Goal: Transaction & Acquisition: Purchase product/service

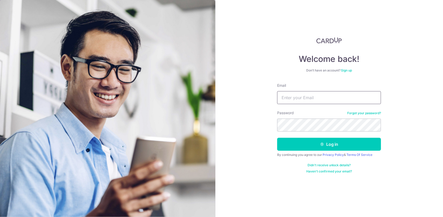
click at [320, 97] on input "Email" at bounding box center [329, 97] width 104 height 13
type input "zeyu@u.nus.edu"
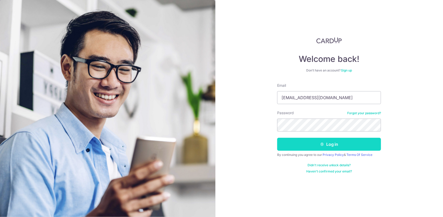
click at [316, 146] on button "Log in" at bounding box center [329, 144] width 104 height 13
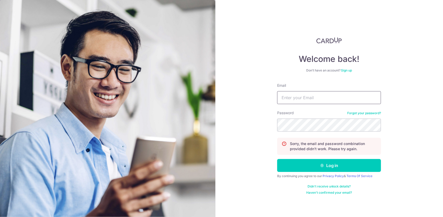
click at [319, 94] on input "Email" at bounding box center [329, 97] width 104 height 13
type input "zeyu@u.nus.edu"
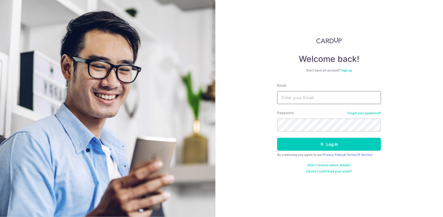
click at [299, 95] on input "Email" at bounding box center [329, 97] width 104 height 13
type input "zeyu@u.nus.edu"
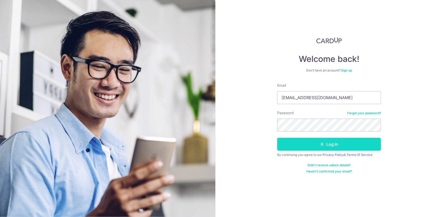
click at [322, 139] on button "Log in" at bounding box center [329, 144] width 104 height 13
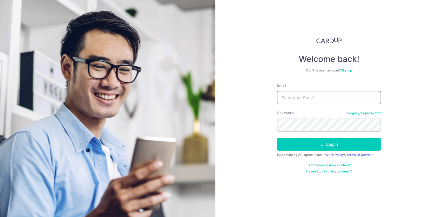
click at [306, 100] on input "Email" at bounding box center [329, 97] width 104 height 13
type input "[EMAIL_ADDRESS][DOMAIN_NAME]"
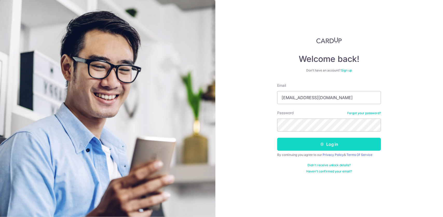
click at [318, 145] on button "Log in" at bounding box center [329, 144] width 104 height 13
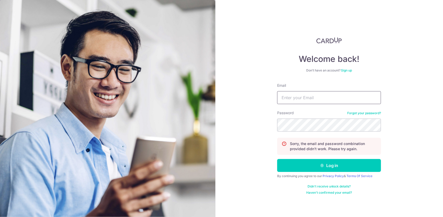
click at [314, 97] on input "Email" at bounding box center [329, 97] width 104 height 13
click at [323, 101] on input "Email" at bounding box center [329, 97] width 104 height 13
type input "zeyu@u.nus.edu"
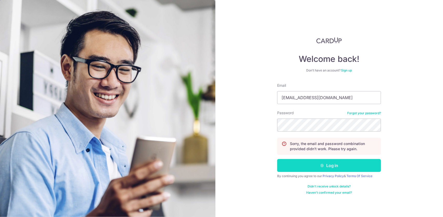
click at [322, 164] on icon "submit" at bounding box center [322, 166] width 4 height 4
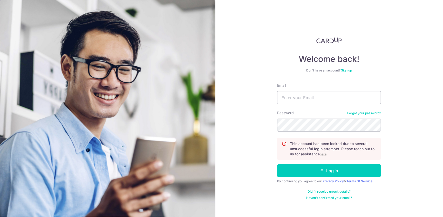
click at [323, 153] on u "here" at bounding box center [323, 155] width 7 height 4
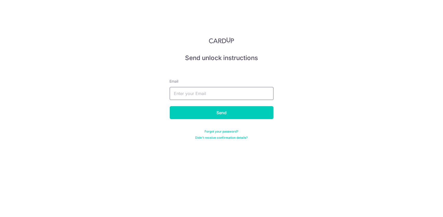
click at [194, 92] on input "text" at bounding box center [222, 93] width 104 height 13
type input "zeyu@u.nus.edu"
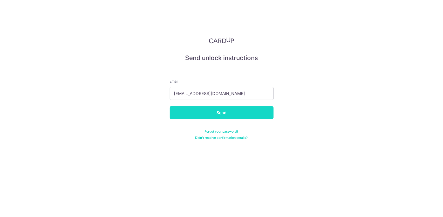
click at [214, 114] on input "Send" at bounding box center [222, 112] width 104 height 13
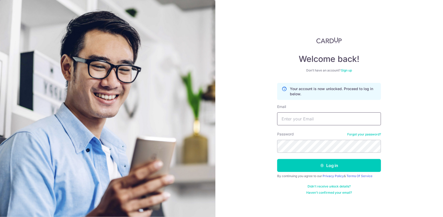
click at [311, 121] on input "Email" at bounding box center [329, 119] width 104 height 13
type input "zeyu@u.nus.edu"
drag, startPoint x: 274, startPoint y: 120, endPoint x: 235, endPoint y: 125, distance: 39.0
click at [235, 125] on div "Welcome back! Don’t have an account? Sign up Your account is now unlocked. Proc…" at bounding box center [329, 108] width 228 height 217
type input "zeyu@u.nus.edu"
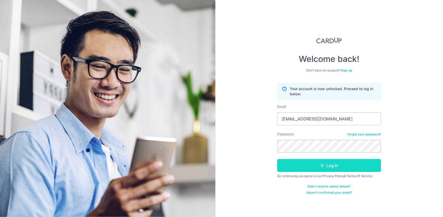
click at [334, 163] on button "Log in" at bounding box center [329, 165] width 104 height 13
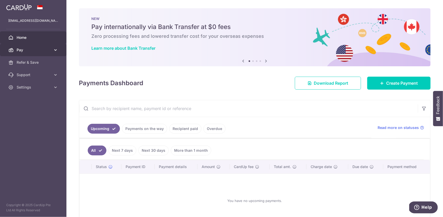
click at [55, 49] on icon at bounding box center [55, 49] width 5 height 5
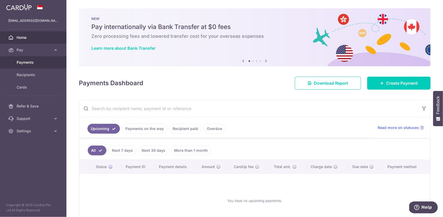
click at [42, 67] on link "Payments" at bounding box center [33, 62] width 66 height 12
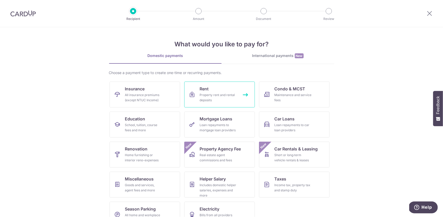
click at [228, 96] on div "Property rent and rental deposits" at bounding box center [218, 98] width 37 height 10
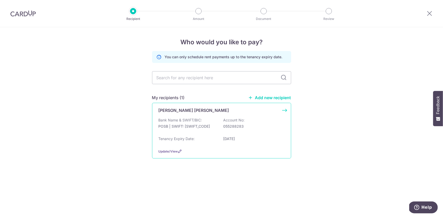
click at [198, 124] on p "POSB | SWIFT: [SWIFT_CODE]" at bounding box center [188, 126] width 58 height 5
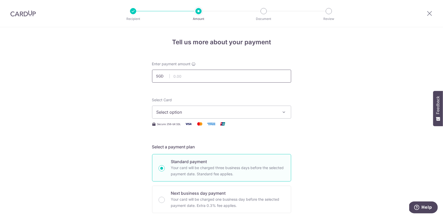
click at [200, 77] on input "text" at bounding box center [221, 76] width 139 height 13
type input "3,800.00"
click at [250, 114] on span "Select option" at bounding box center [216, 112] width 121 height 6
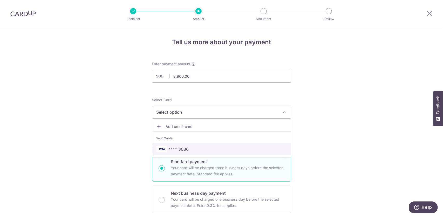
click at [184, 150] on span "**** 3036" at bounding box center [179, 149] width 20 height 6
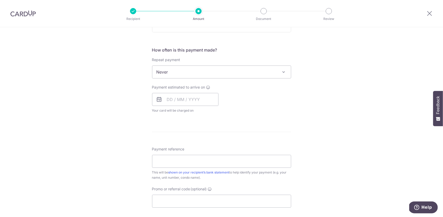
scroll to position [182, 0]
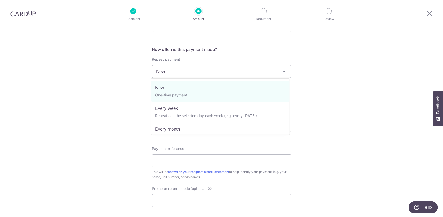
click at [228, 73] on span "Never" at bounding box center [221, 71] width 139 height 12
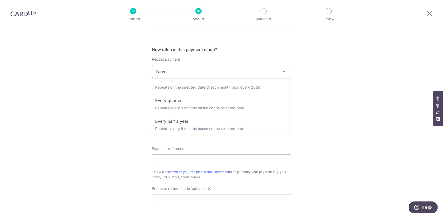
scroll to position [52, 0]
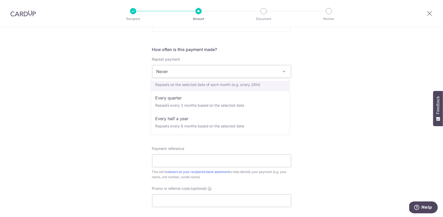
click at [244, 71] on span "Never" at bounding box center [221, 71] width 139 height 12
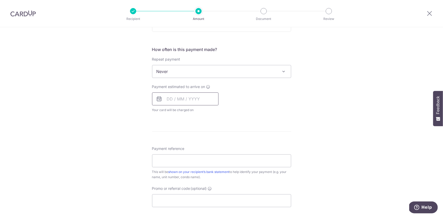
click at [183, 101] on input "text" at bounding box center [185, 99] width 66 height 13
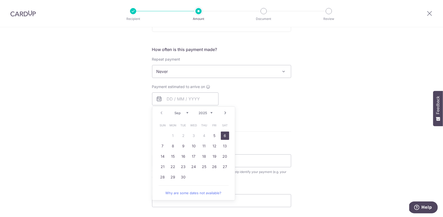
click at [224, 136] on link "6" at bounding box center [225, 136] width 8 height 8
type input "06/09/2025"
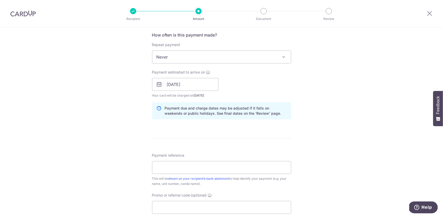
scroll to position [259, 0]
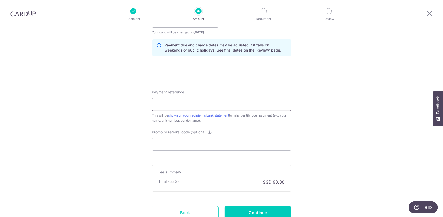
click at [204, 105] on input "Payment reference" at bounding box center [221, 104] width 139 height 13
type input "Rent Pay from Zeyu Bao"
click at [191, 143] on input "Promo or referral code (optional)" at bounding box center [221, 144] width 139 height 13
paste input "3HOME25R"
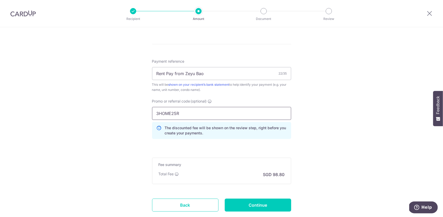
scroll to position [322, 0]
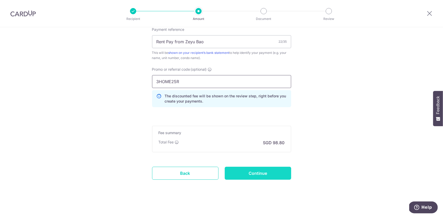
type input "3HOME25R"
click at [270, 172] on input "Continue" at bounding box center [258, 173] width 66 height 13
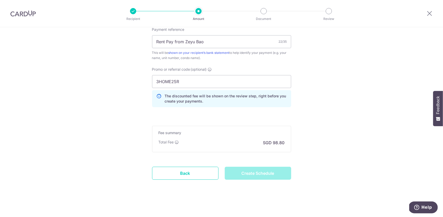
type input "Create Schedule"
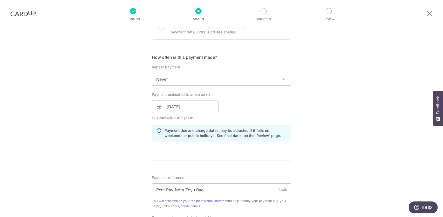
scroll to position [18, 0]
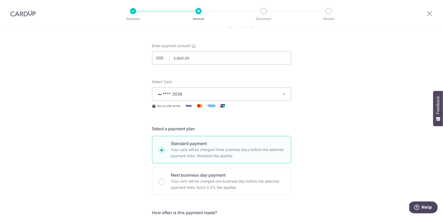
click at [269, 92] on span "**** 3036" at bounding box center [216, 94] width 121 height 6
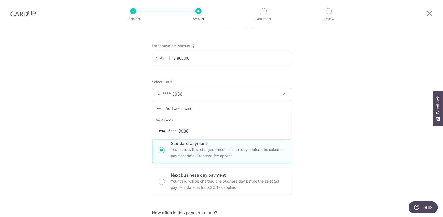
click at [191, 108] on span "Add credit card" at bounding box center [226, 108] width 121 height 5
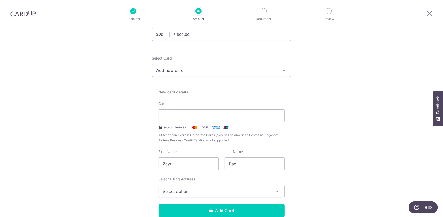
scroll to position [44, 0]
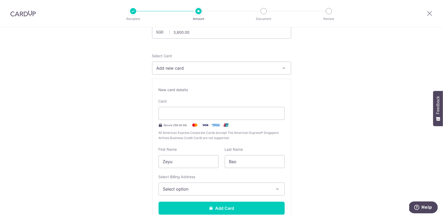
click at [195, 189] on span "Select option" at bounding box center [217, 189] width 108 height 6
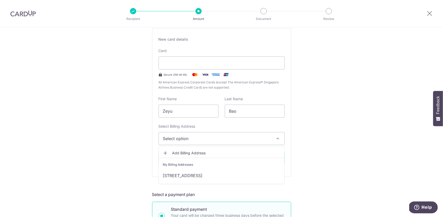
scroll to position [96, 0]
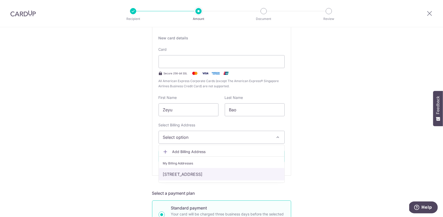
click at [216, 173] on link "[STREET_ADDRESS]" at bounding box center [222, 174] width 126 height 12
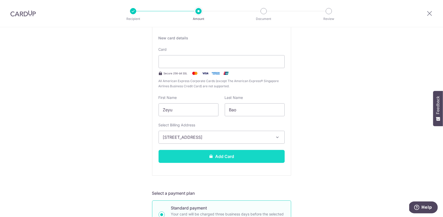
click at [216, 155] on button "Add Card" at bounding box center [222, 156] width 126 height 13
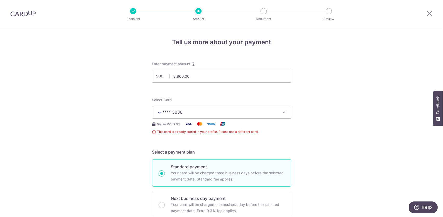
click at [269, 114] on span "**** 3036" at bounding box center [216, 112] width 121 height 6
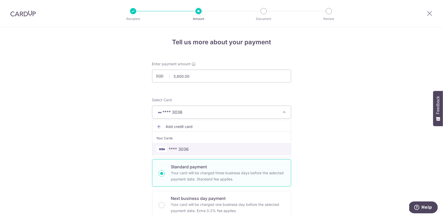
drag, startPoint x: 180, startPoint y: 147, endPoint x: 174, endPoint y: 147, distance: 5.2
click at [174, 147] on span "**** 3036" at bounding box center [179, 149] width 20 height 6
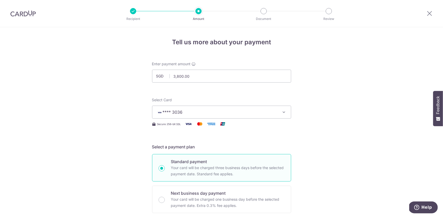
click at [287, 110] on button "**** 3036" at bounding box center [221, 112] width 139 height 13
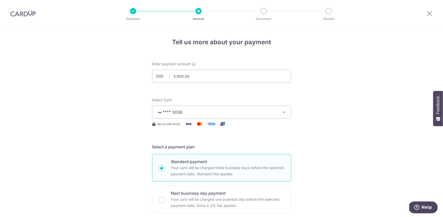
click at [261, 110] on span "**** 3036" at bounding box center [216, 112] width 121 height 6
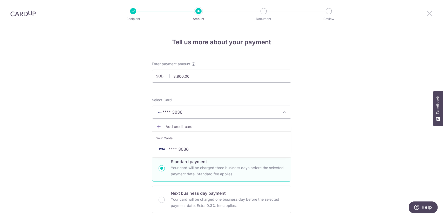
click at [430, 12] on icon at bounding box center [429, 13] width 6 height 6
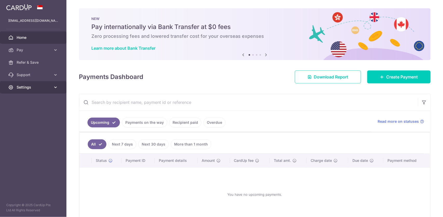
click at [39, 88] on span "Settings" at bounding box center [34, 87] width 34 height 5
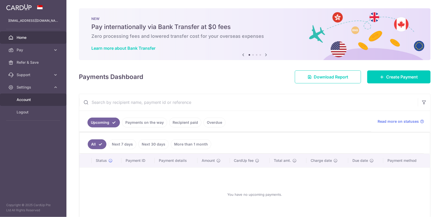
click at [39, 98] on span "Account" at bounding box center [34, 99] width 34 height 5
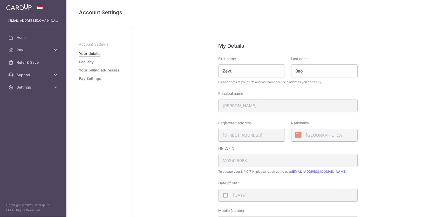
click at [98, 79] on link "Pay Settings" at bounding box center [90, 78] width 22 height 5
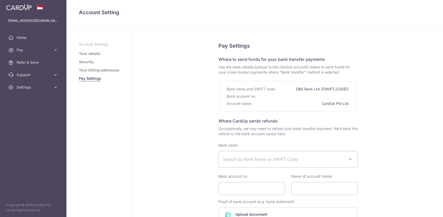
select select
click at [100, 69] on link "Your billing addresses" at bounding box center [99, 70] width 40 height 5
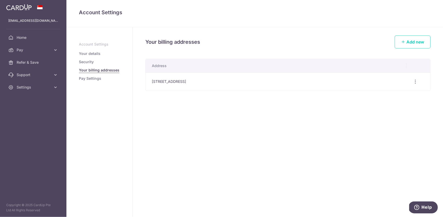
click at [94, 62] on li "Security" at bounding box center [99, 61] width 41 height 5
click at [91, 62] on link "Security" at bounding box center [86, 61] width 15 height 5
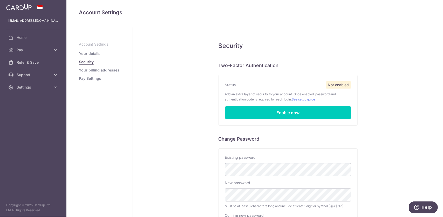
click at [93, 52] on link "Your details" at bounding box center [90, 53] width 22 height 5
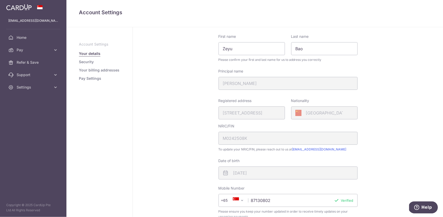
scroll to position [115, 0]
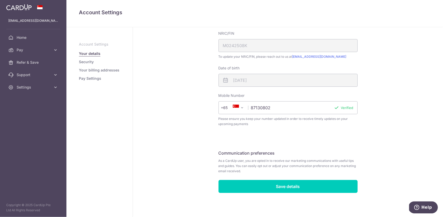
click at [97, 70] on link "Your billing addresses" at bounding box center [99, 70] width 40 height 5
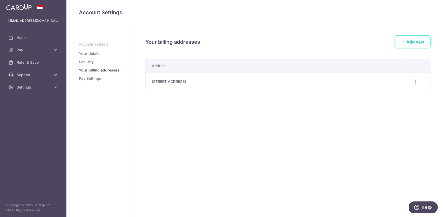
click at [94, 79] on link "Pay Settings" at bounding box center [90, 78] width 22 height 5
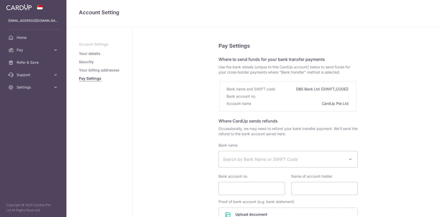
select select
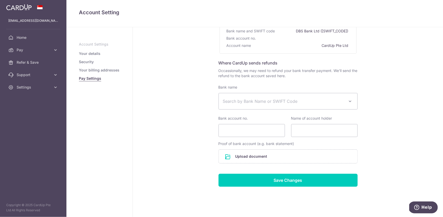
scroll to position [66, 0]
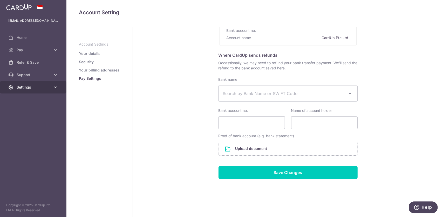
click at [53, 89] on link "Settings" at bounding box center [33, 87] width 66 height 12
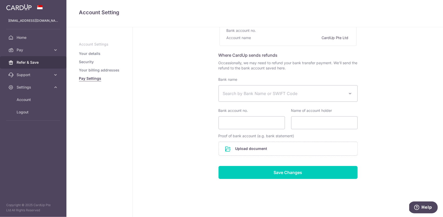
click at [45, 63] on span "Refer & Save" at bounding box center [34, 62] width 34 height 5
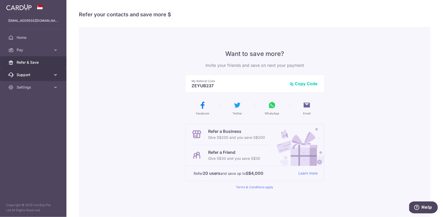
click at [46, 72] on span "Support" at bounding box center [34, 74] width 34 height 5
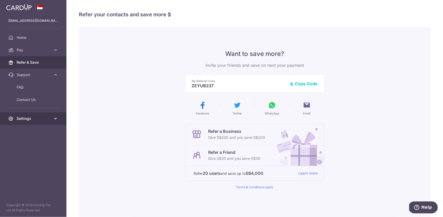
click at [49, 119] on span "Settings" at bounding box center [34, 118] width 34 height 5
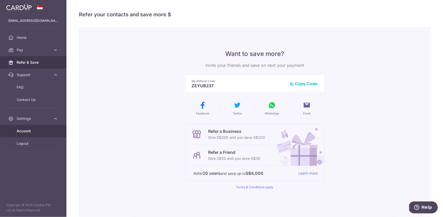
click at [47, 130] on span "Account" at bounding box center [34, 131] width 34 height 5
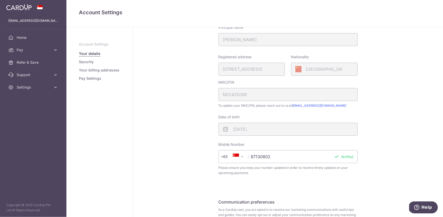
scroll to position [63, 0]
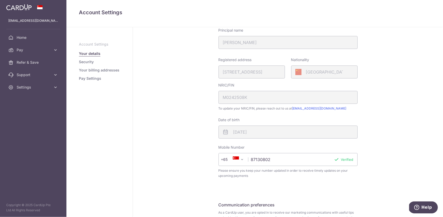
click at [82, 60] on link "Security" at bounding box center [86, 61] width 15 height 5
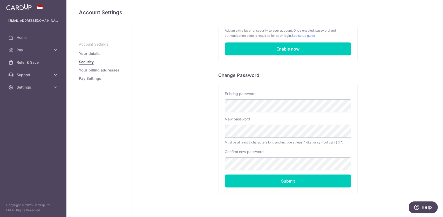
scroll to position [75, 0]
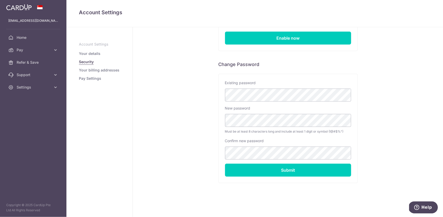
click at [93, 72] on link "Your billing addresses" at bounding box center [99, 70] width 40 height 5
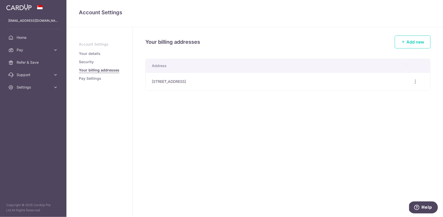
click at [97, 80] on link "Pay Settings" at bounding box center [90, 78] width 22 height 5
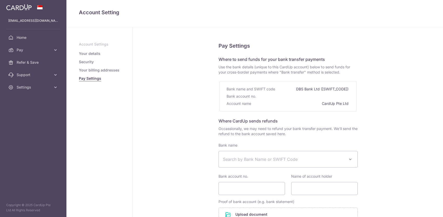
select select
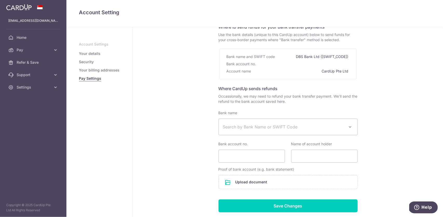
scroll to position [66, 0]
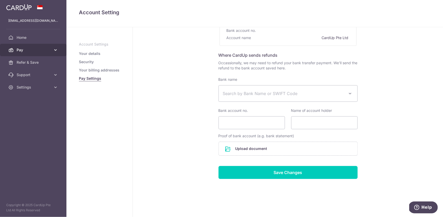
click at [25, 49] on span "Pay" at bounding box center [34, 49] width 34 height 5
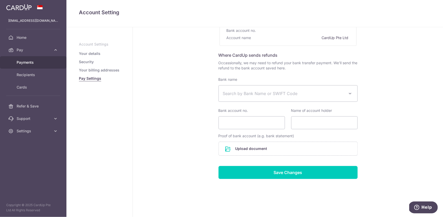
click at [29, 65] on link "Payments" at bounding box center [33, 62] width 66 height 12
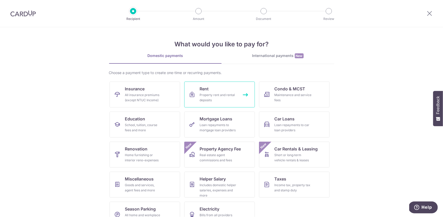
click at [244, 93] on link "Rent Property rent and rental deposits" at bounding box center [219, 95] width 71 height 26
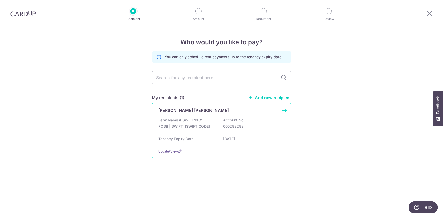
click at [253, 114] on div "Lee Shu Ying Bank Name & SWIFT/BIC: POSB | SWIFT: DBSSSGSGXXX Account No: 05528…" at bounding box center [221, 131] width 139 height 56
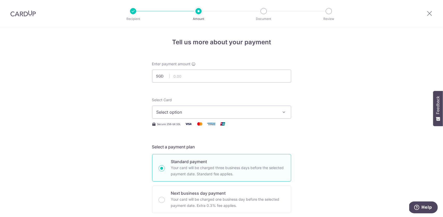
click at [255, 113] on span "Select option" at bounding box center [216, 112] width 121 height 6
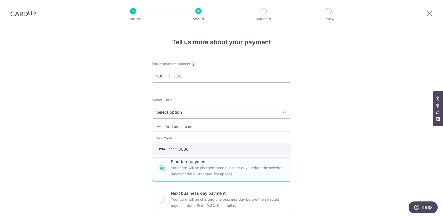
click at [180, 146] on span "**** 3036" at bounding box center [179, 149] width 20 height 6
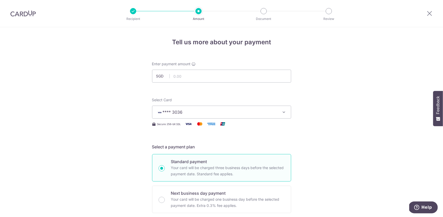
drag, startPoint x: 196, startPoint y: 114, endPoint x: 190, endPoint y: 114, distance: 6.0
click at [190, 114] on span "**** 3036" at bounding box center [216, 112] width 121 height 6
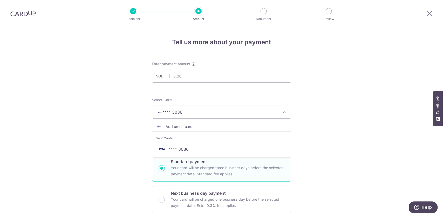
click at [179, 128] on span "Add credit card" at bounding box center [226, 126] width 121 height 5
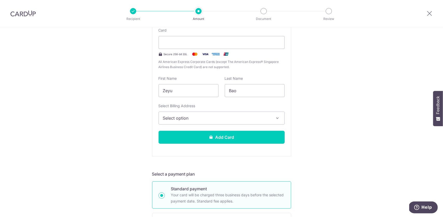
scroll to position [130, 0]
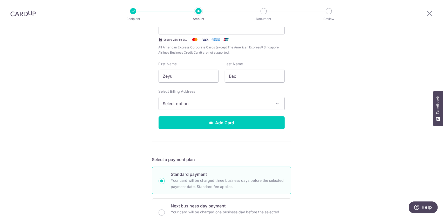
click at [221, 103] on span "Select option" at bounding box center [217, 104] width 108 height 6
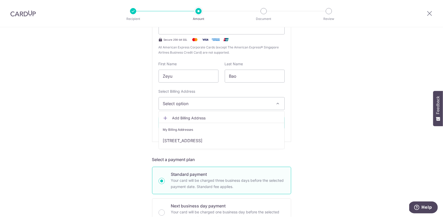
click at [221, 103] on span "Select option" at bounding box center [217, 104] width 108 height 6
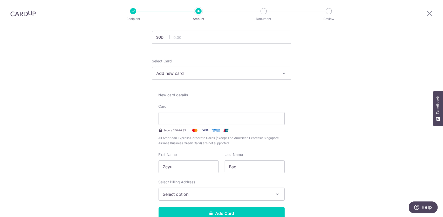
scroll to position [26, 0]
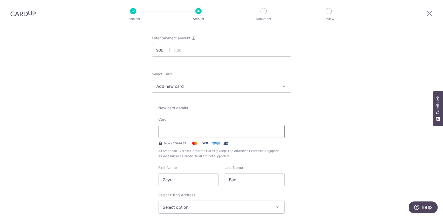
click at [191, 127] on div at bounding box center [222, 131] width 126 height 13
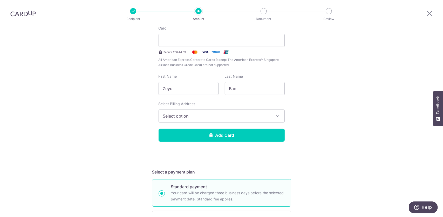
scroll to position [130, 0]
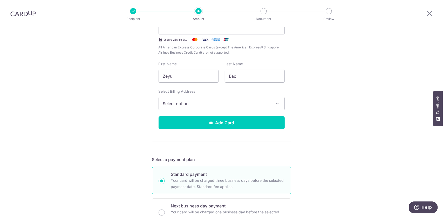
click at [256, 105] on span "Select option" at bounding box center [217, 104] width 108 height 6
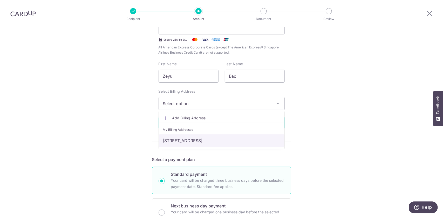
click at [231, 140] on link "[STREET_ADDRESS]" at bounding box center [222, 141] width 126 height 12
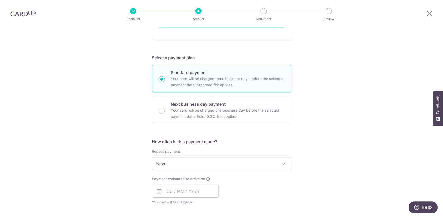
scroll to position [233, 0]
click at [273, 160] on span "Never" at bounding box center [221, 162] width 139 height 12
click at [263, 184] on div "Payment estimated to arrive on Your card will be charged on for the first payme…" at bounding box center [221, 189] width 145 height 29
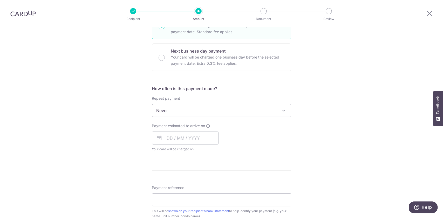
scroll to position [285, 0]
click at [170, 136] on input "text" at bounding box center [185, 137] width 66 height 13
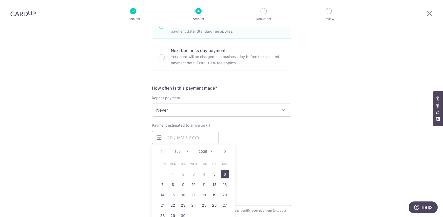
click at [222, 172] on link "6" at bounding box center [225, 174] width 8 height 8
type input "[DATE]"
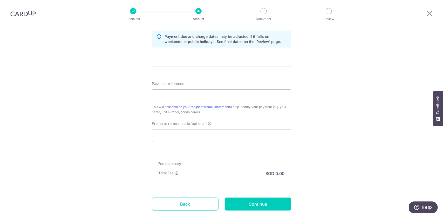
scroll to position [415, 0]
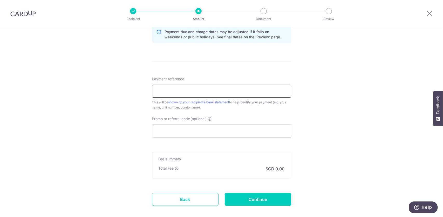
click at [226, 93] on input "Payment reference" at bounding box center [221, 91] width 139 height 13
type input "Rent Pay from Zeyu Bao"
click at [273, 200] on input "Continue" at bounding box center [258, 199] width 66 height 13
type input "Create Schedule"
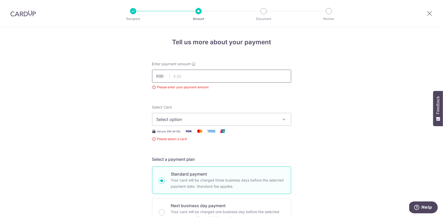
click at [239, 79] on input "text" at bounding box center [221, 76] width 139 height 13
type input "3,800.00"
click at [197, 122] on span "Select option" at bounding box center [216, 119] width 121 height 6
click at [190, 133] on span "Add credit card" at bounding box center [226, 134] width 121 height 5
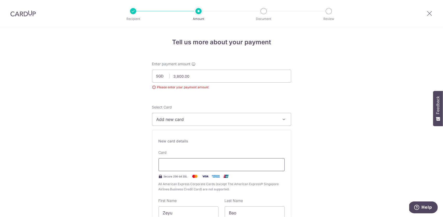
click at [193, 160] on div at bounding box center [222, 165] width 126 height 13
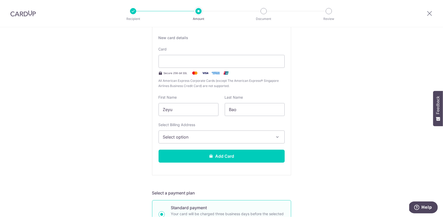
scroll to position [104, 0]
click at [213, 138] on span "Select option" at bounding box center [217, 137] width 108 height 6
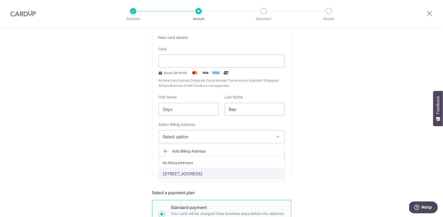
click at [194, 175] on link "[STREET_ADDRESS]" at bounding box center [222, 174] width 126 height 12
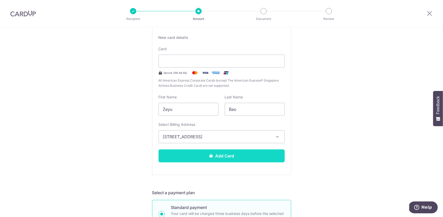
click at [209, 152] on button "Add Card" at bounding box center [222, 156] width 126 height 13
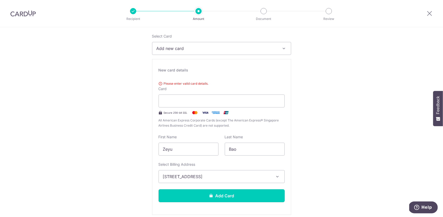
scroll to position [52, 0]
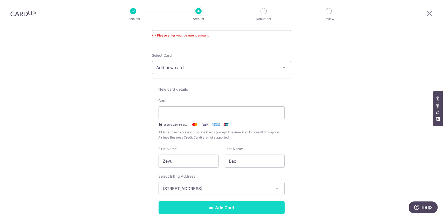
click at [216, 206] on button "Add Card" at bounding box center [222, 208] width 126 height 13
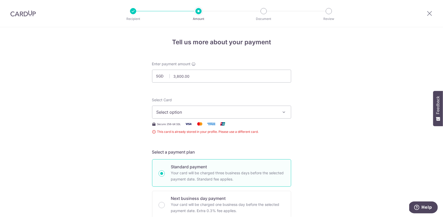
click at [233, 111] on span "Select option" at bounding box center [216, 112] width 121 height 6
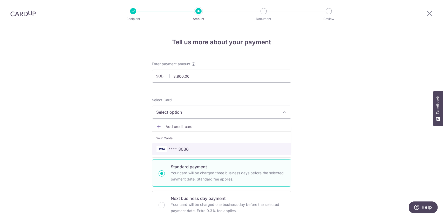
click at [191, 151] on span "**** 3036" at bounding box center [221, 149] width 130 height 6
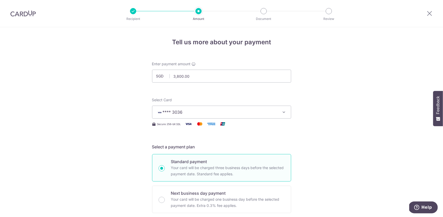
click at [275, 108] on button "**** 3036" at bounding box center [221, 112] width 139 height 13
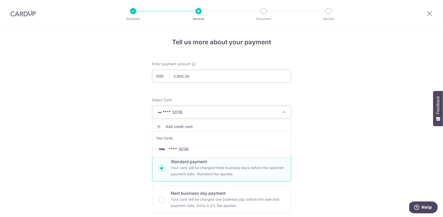
click at [278, 111] on button "**** 3036" at bounding box center [221, 112] width 139 height 13
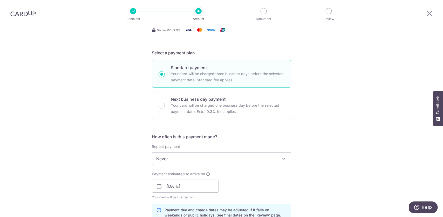
scroll to position [104, 0]
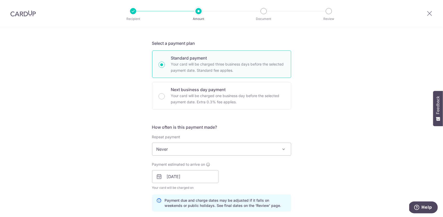
click at [240, 149] on span "Never" at bounding box center [221, 149] width 139 height 12
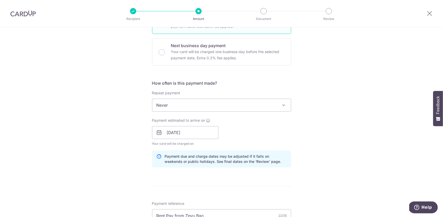
scroll to position [156, 0]
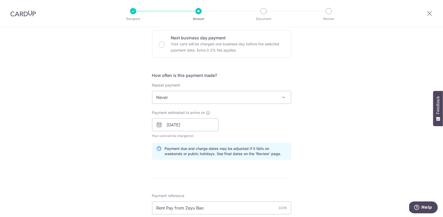
click at [216, 100] on span "Never" at bounding box center [221, 97] width 139 height 12
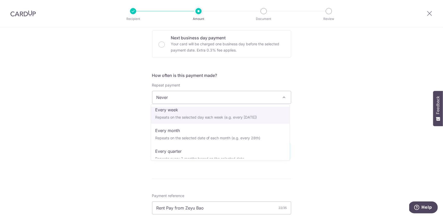
scroll to position [26, 0]
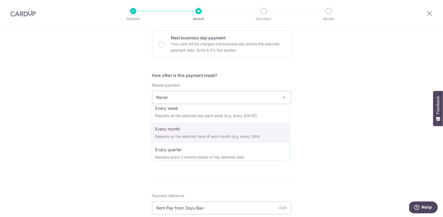
select select "3"
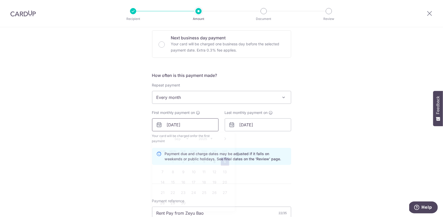
click at [183, 124] on input "[DATE]" at bounding box center [185, 125] width 66 height 13
click at [255, 128] on input "[DATE]" at bounding box center [258, 125] width 66 height 13
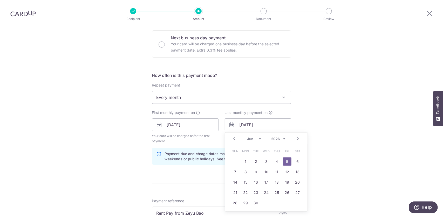
click at [277, 137] on select "2025 2026 2027 2028 2029 2030 2031 2032 2033 2034 2035" at bounding box center [278, 139] width 14 height 4
click at [256, 139] on select "Sep Oct Nov Dec" at bounding box center [254, 139] width 14 height 4
click at [294, 162] on link "6" at bounding box center [297, 162] width 8 height 8
type input "06/12/2025"
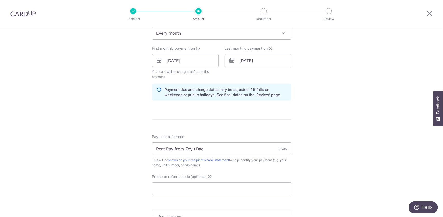
scroll to position [233, 0]
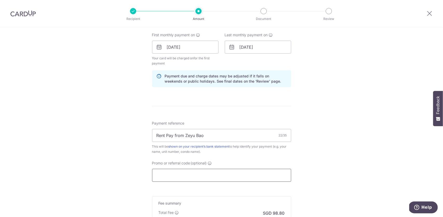
click at [173, 174] on input "Promo or referral code (optional)" at bounding box center [221, 175] width 139 height 13
paste input "3HOME25R"
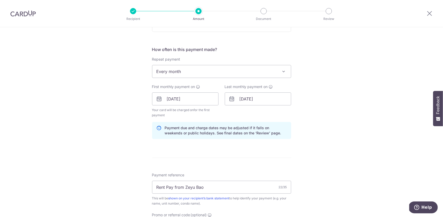
scroll to position [327, 0]
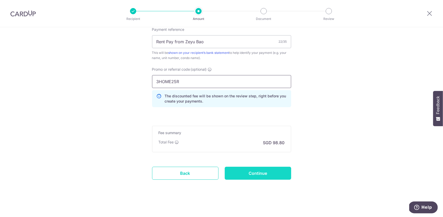
type input "3HOME25R"
click at [260, 172] on input "Continue" at bounding box center [258, 173] width 66 height 13
type input "Create Schedule"
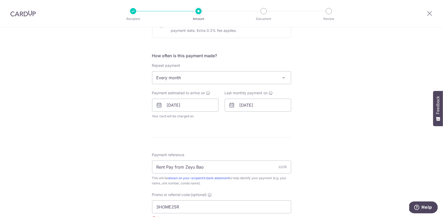
scroll to position [182, 0]
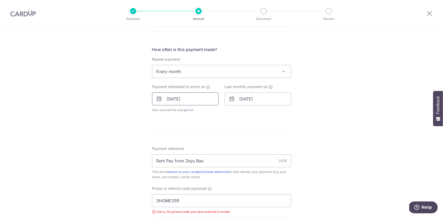
click at [201, 99] on input "[DATE]" at bounding box center [185, 99] width 66 height 13
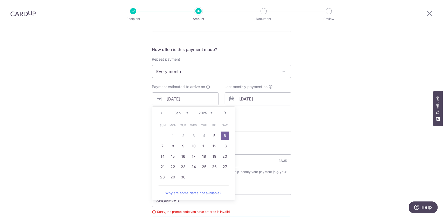
click at [265, 117] on form "Enter payment amount SGD 3,800.00 3800.00 Select Card **** 3036 Add credit card…" at bounding box center [221, 100] width 139 height 441
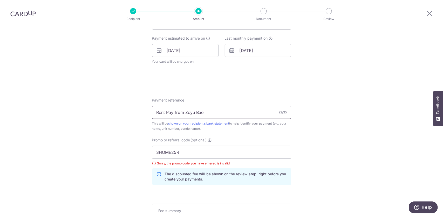
scroll to position [259, 0]
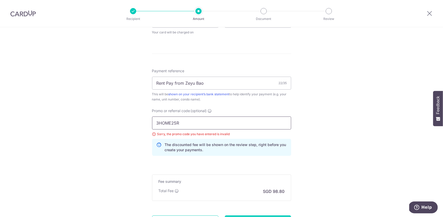
drag, startPoint x: 189, startPoint y: 124, endPoint x: 114, endPoint y: 126, distance: 74.7
click at [114, 126] on div "Tell us more about your payment Enter payment amount SGD 3,800.00 3800.00 Selec…" at bounding box center [221, 18] width 443 height 500
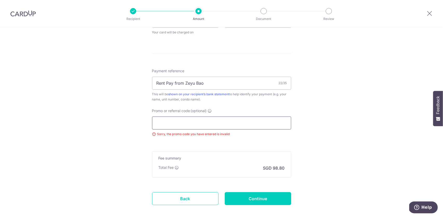
click at [171, 125] on input "Promo or referral code (optional)" at bounding box center [221, 123] width 139 height 13
paste input "SAVERENT179"
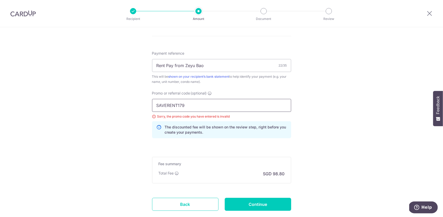
scroll to position [308, 0]
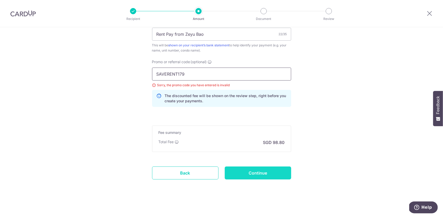
type input "SAVERENT179"
click at [259, 177] on input "Continue" at bounding box center [258, 173] width 66 height 13
type input "Update Schedule"
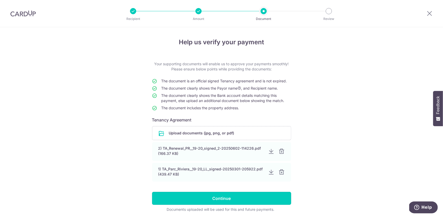
click at [215, 196] on input "Continue" at bounding box center [221, 198] width 139 height 13
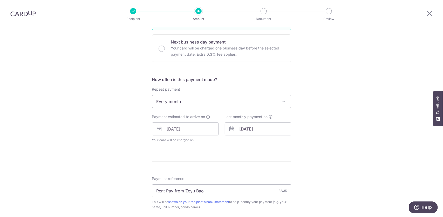
scroll to position [156, 0]
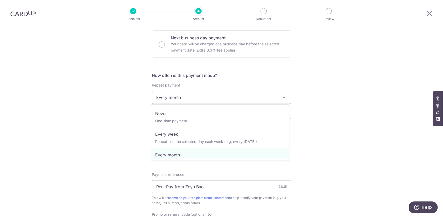
click at [200, 98] on span "Every month" at bounding box center [221, 97] width 139 height 12
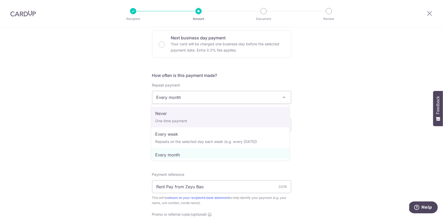
select select "1"
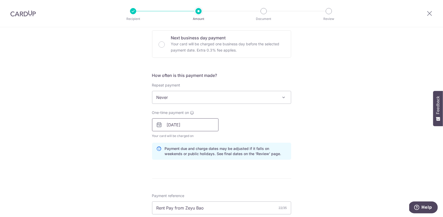
click at [199, 122] on input "06/09/2025" at bounding box center [185, 125] width 66 height 13
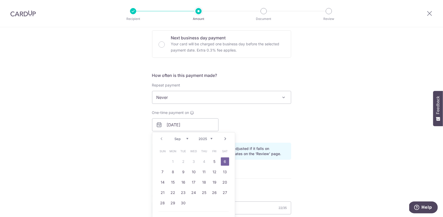
drag, startPoint x: 224, startPoint y: 162, endPoint x: 233, endPoint y: 160, distance: 8.7
click at [224, 162] on link "6" at bounding box center [225, 162] width 8 height 8
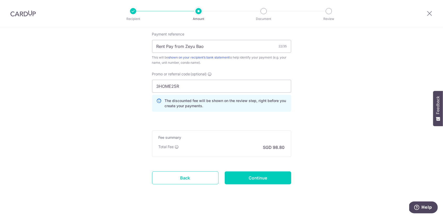
scroll to position [322, 0]
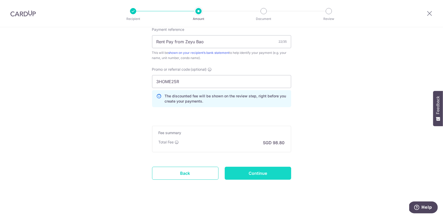
click at [264, 168] on input "Continue" at bounding box center [258, 173] width 66 height 13
type input "Update Schedule"
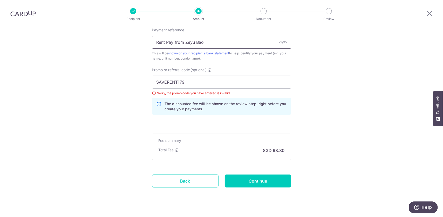
scroll to position [329, 0]
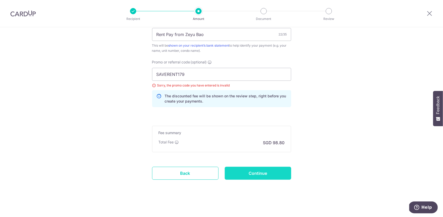
click at [267, 168] on input "Continue" at bounding box center [258, 173] width 66 height 13
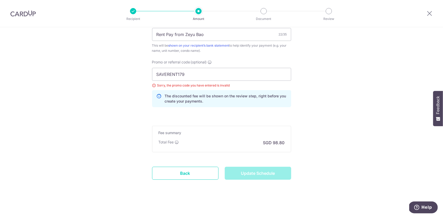
type input "Update Schedule"
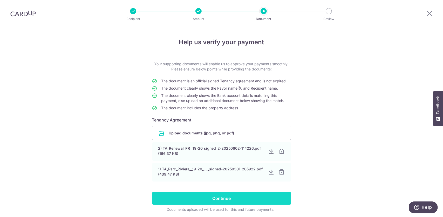
click at [213, 193] on input "Continue" at bounding box center [221, 198] width 139 height 13
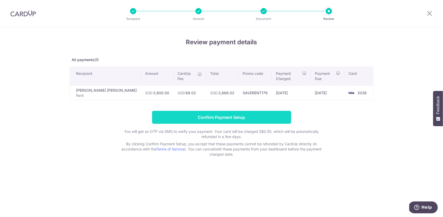
click at [232, 111] on input "Confirm Payment Setup" at bounding box center [221, 117] width 139 height 13
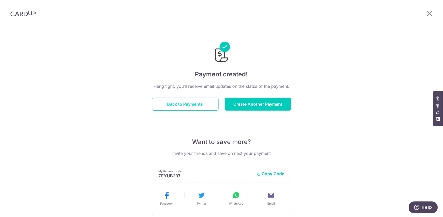
click at [207, 108] on button "Back to Payments" at bounding box center [185, 104] width 66 height 13
